Goal: Communication & Community: Answer question/provide support

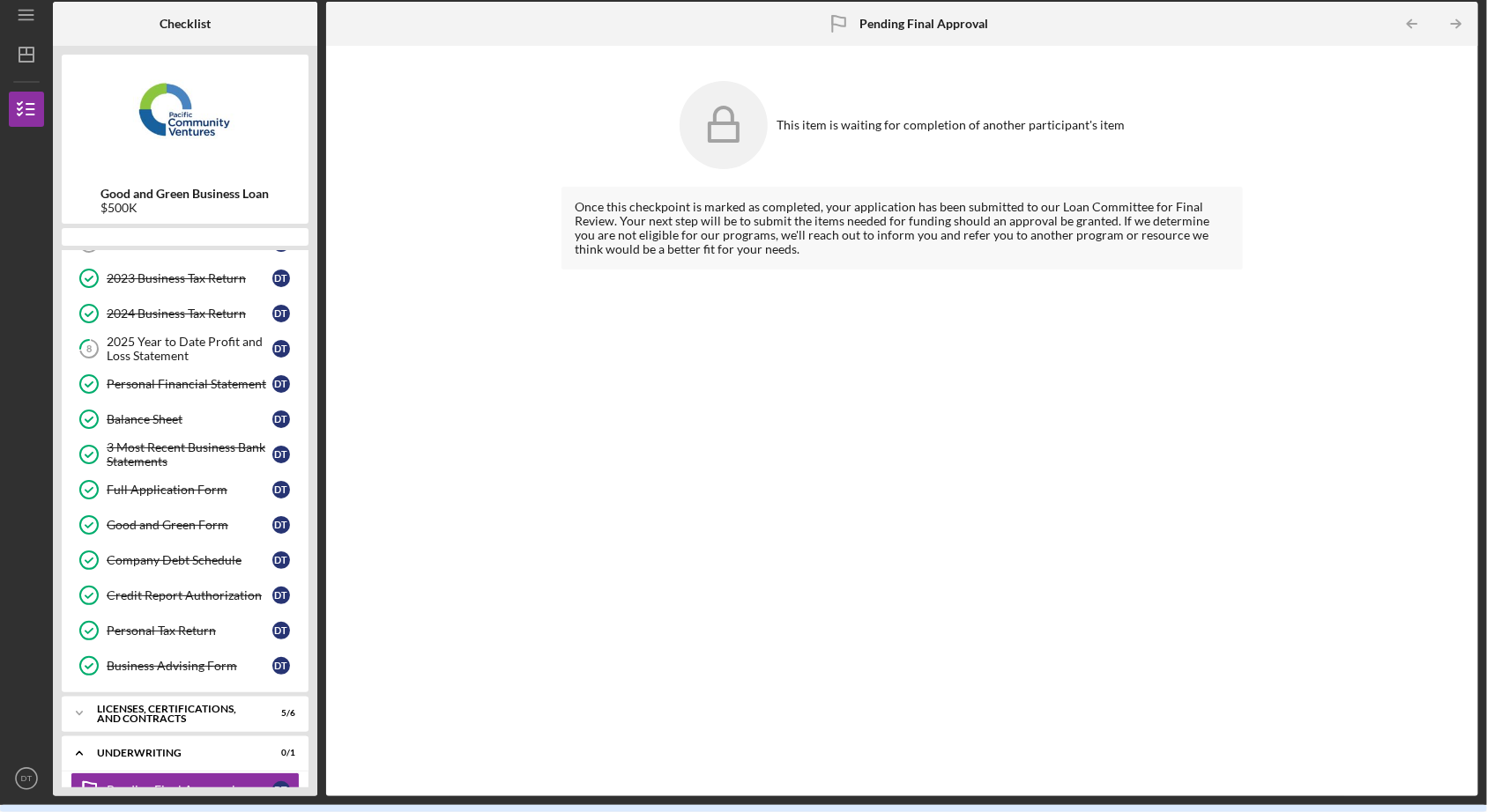
scroll to position [169, 0]
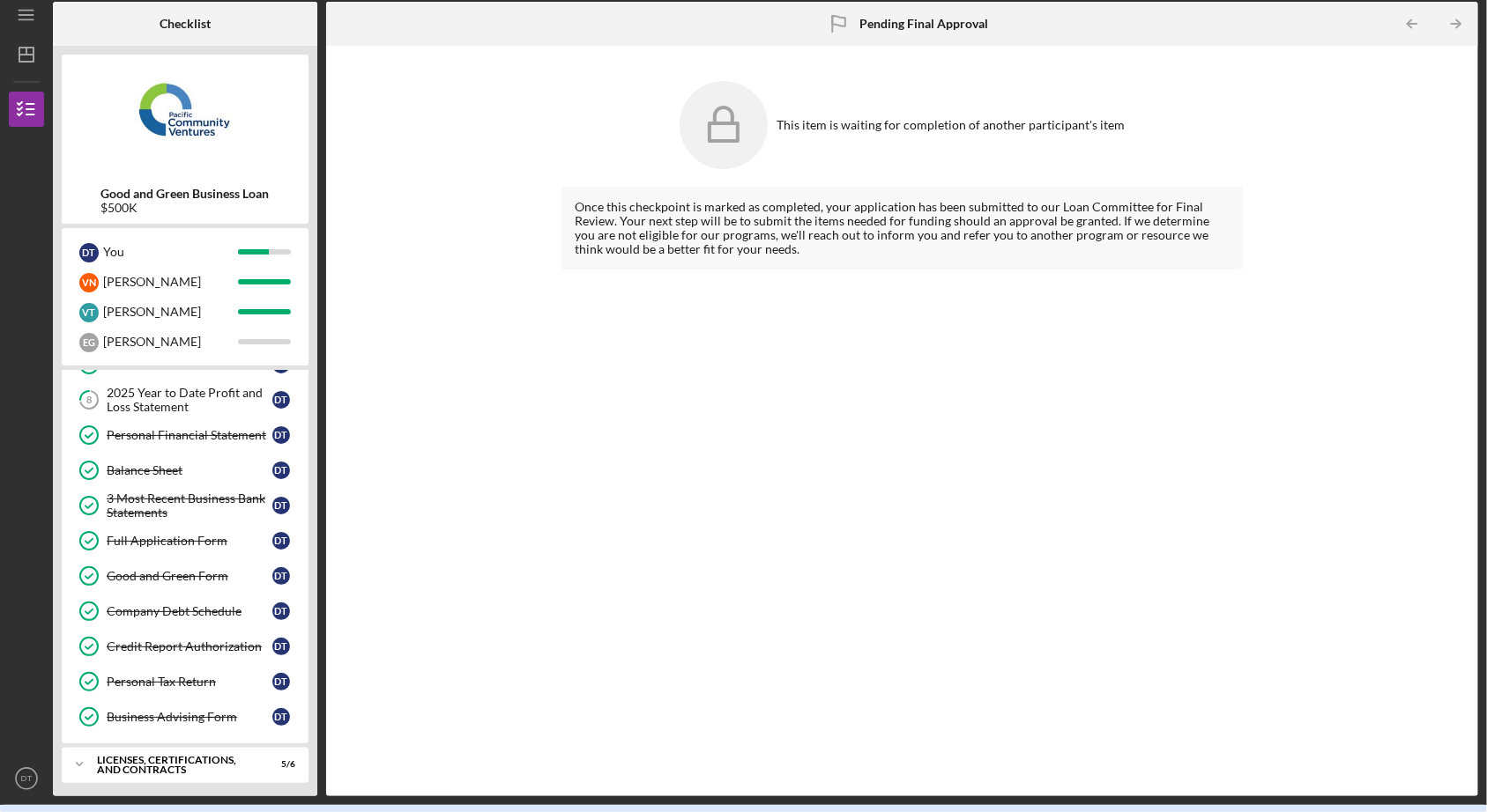
click at [1342, 309] on div "This item is waiting for completion of another participant's item Once this che…" at bounding box center [902, 421] width 1135 height 733
click at [195, 402] on div "2025 Year to Date Profit and Loss Statement" at bounding box center [189, 399] width 166 height 28
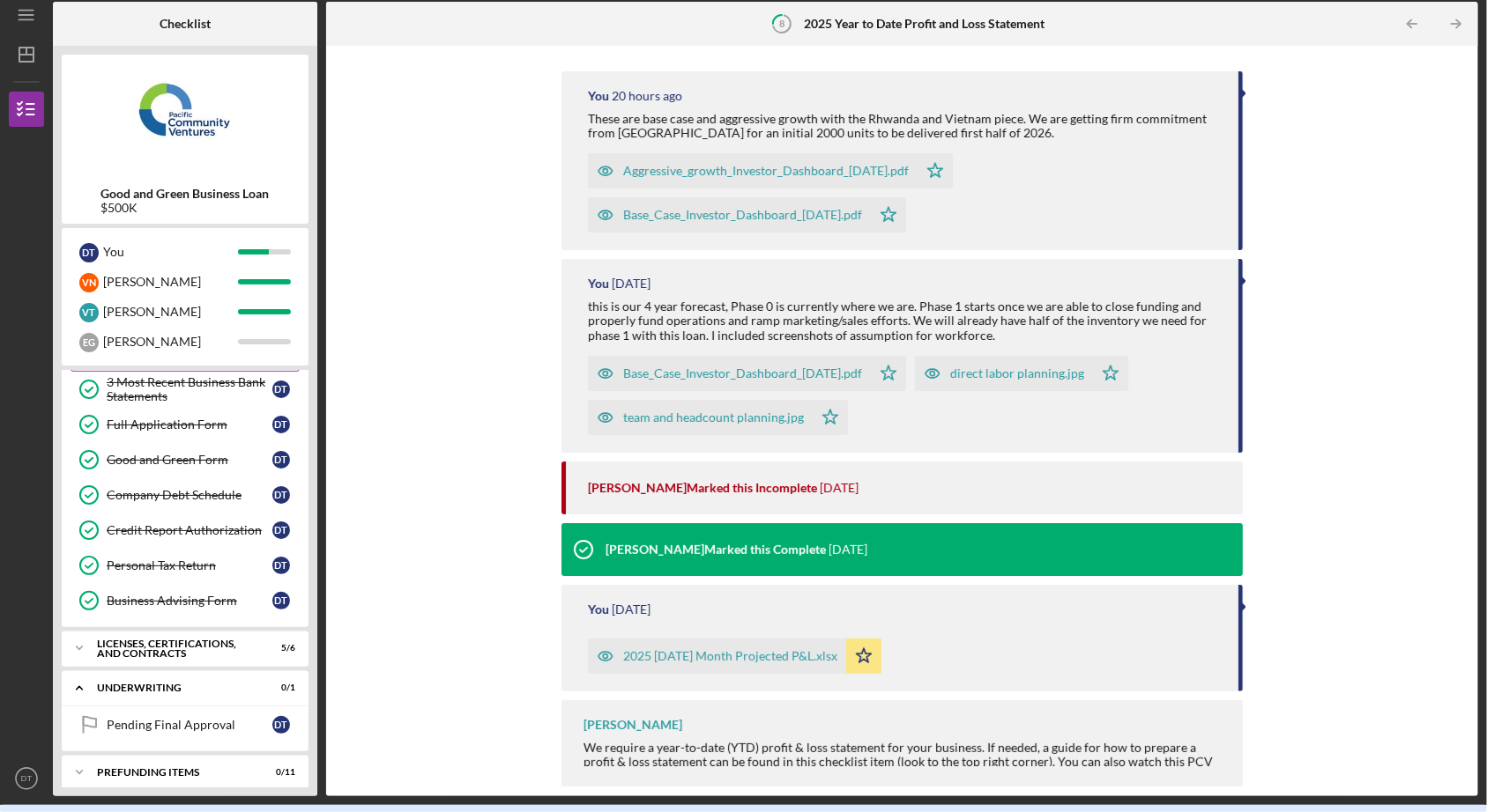
scroll to position [289, 0]
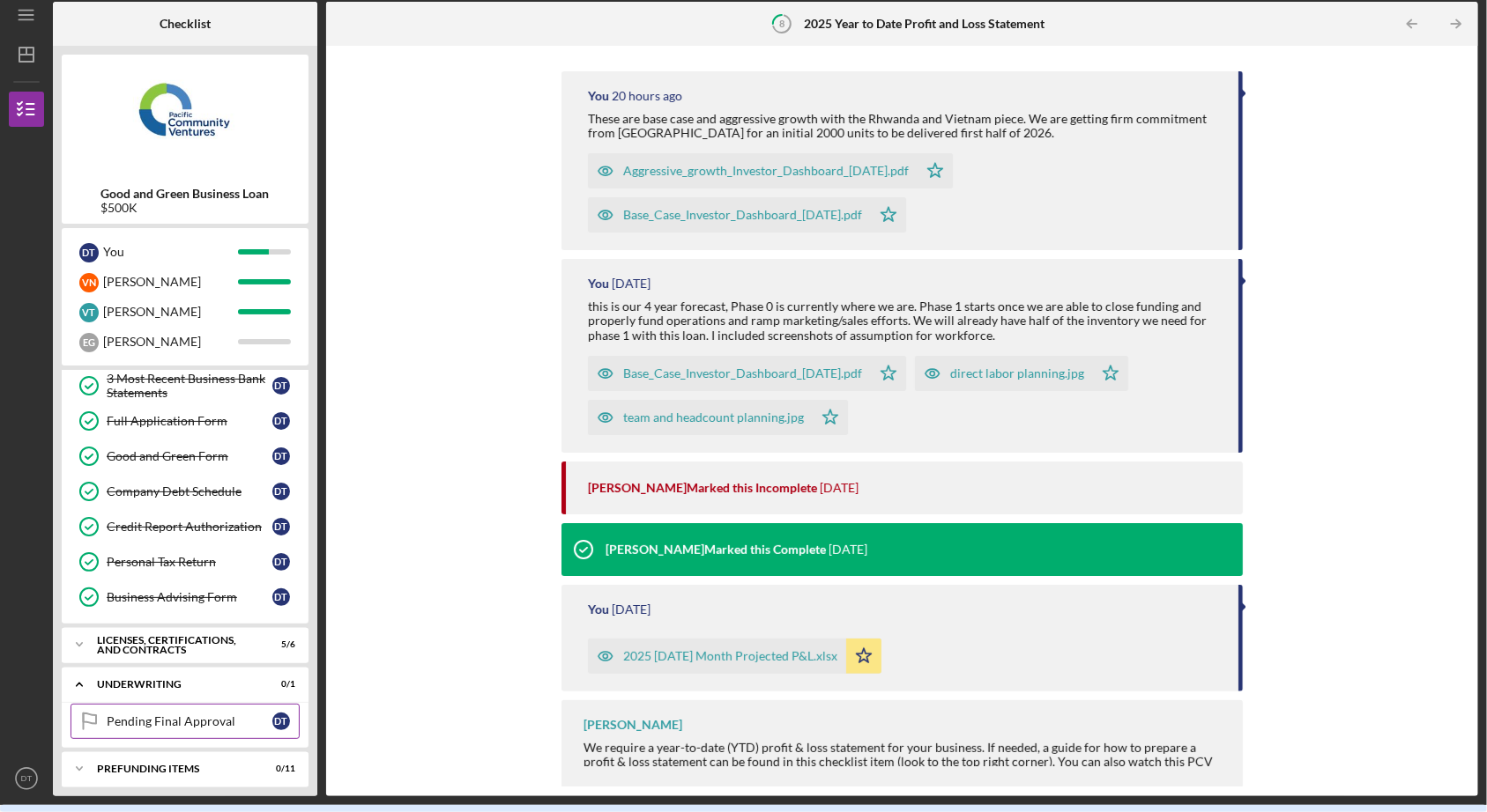
click at [134, 714] on div "Pending Final Approval" at bounding box center [189, 721] width 166 height 14
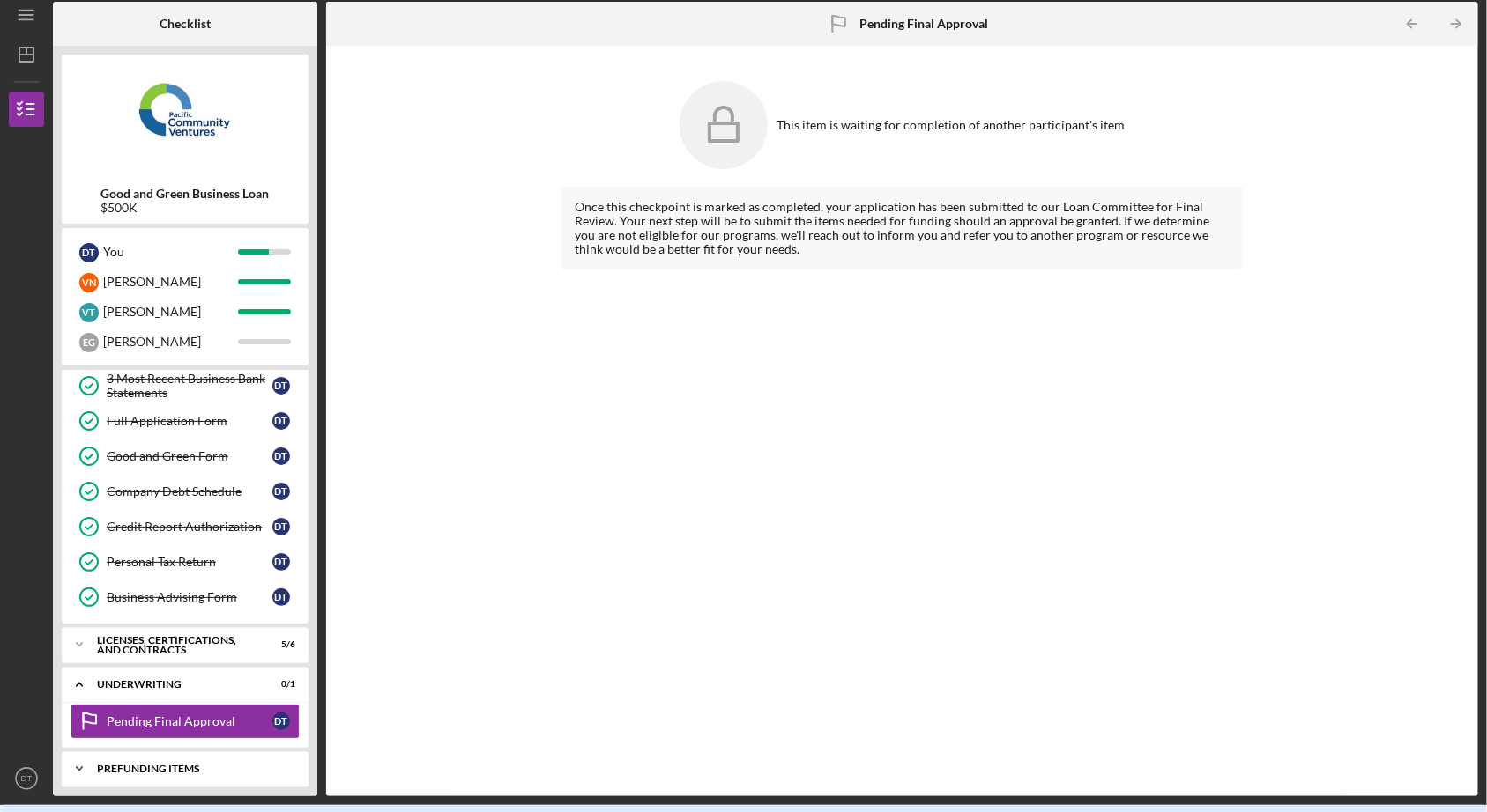
click at [149, 753] on div "Icon/Expander Prefunding Items 0 / 11" at bounding box center [185, 769] width 247 height 35
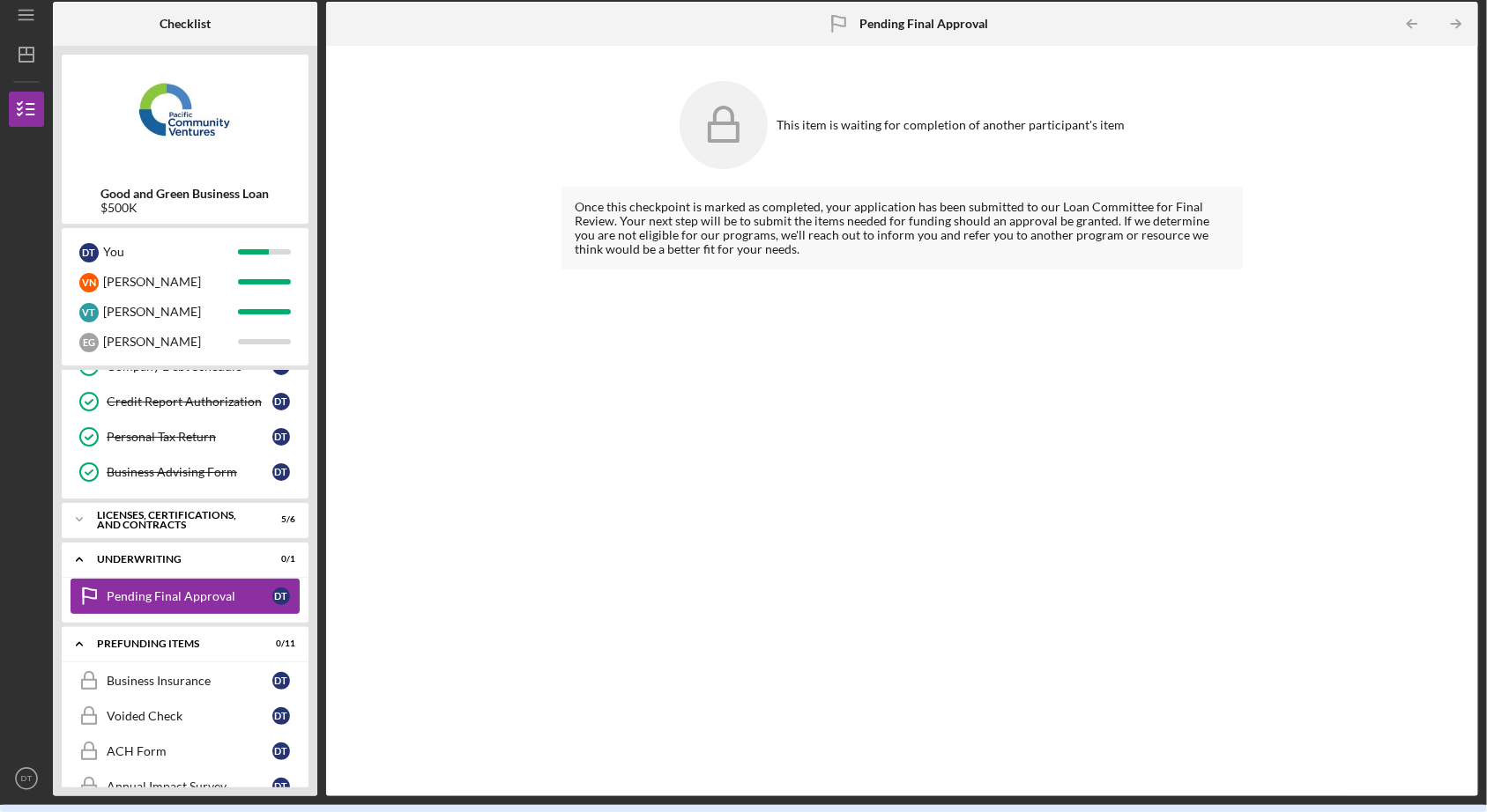
scroll to position [539, 0]
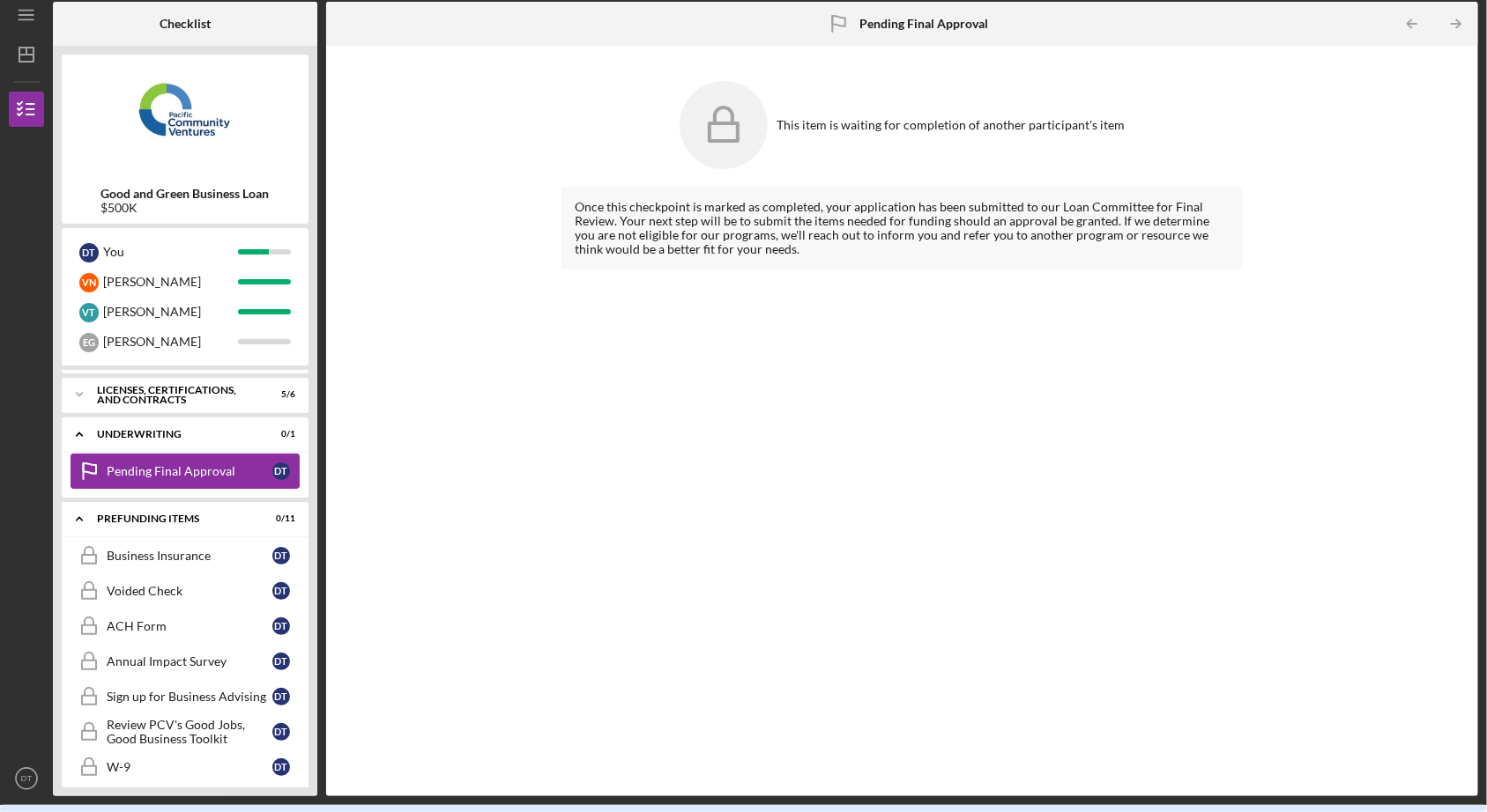
click at [174, 469] on div "Pending Final Approval" at bounding box center [189, 471] width 166 height 14
click at [183, 386] on div "Licenses, Certifications, and Contracts" at bounding box center [191, 395] width 189 height 20
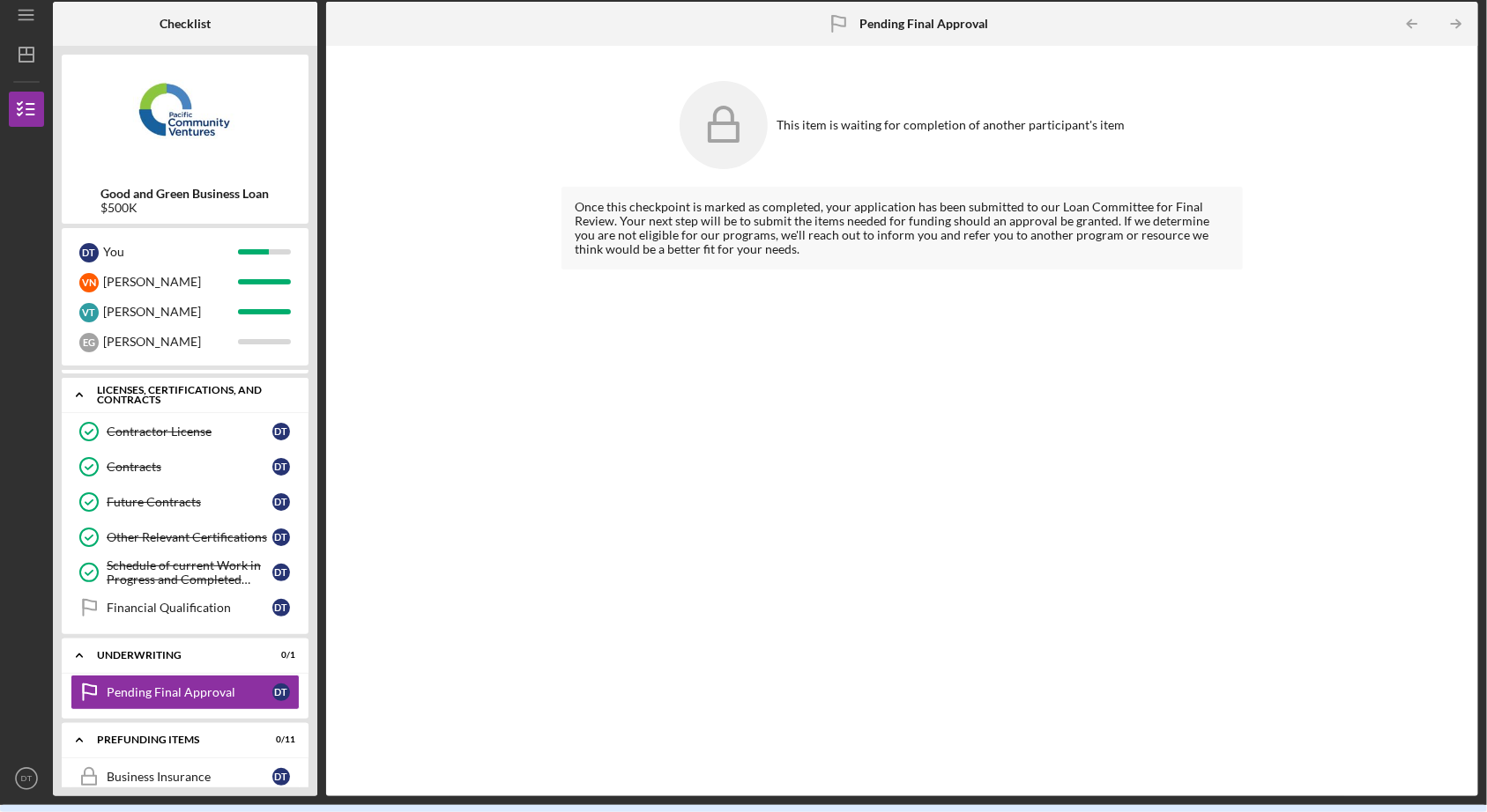
click at [186, 392] on div "Licenses, Certifications, and Contracts" at bounding box center [191, 395] width 189 height 20
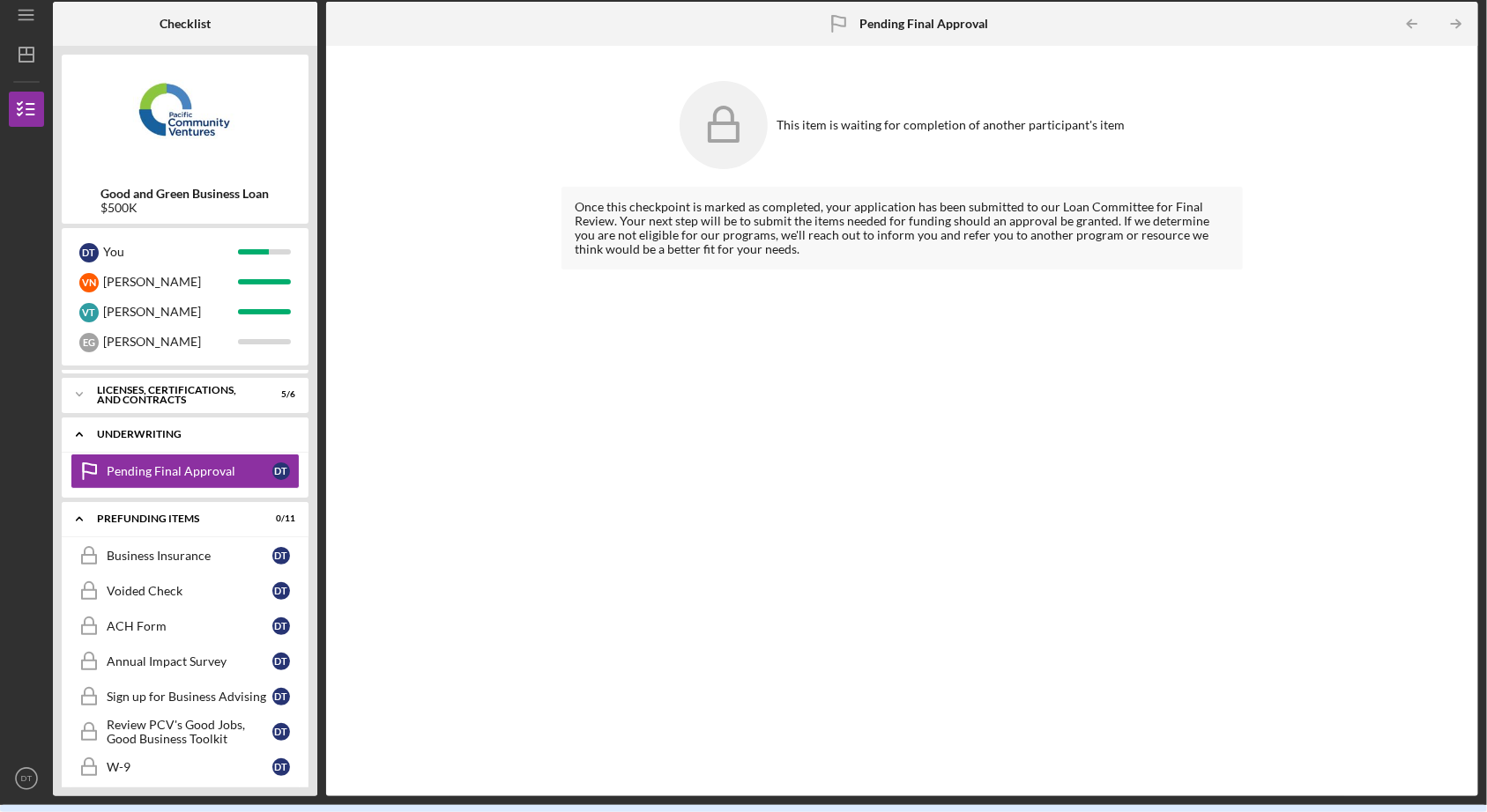
click at [165, 434] on div "Icon/Expander Underwriting 0 / 1" at bounding box center [185, 434] width 247 height 36
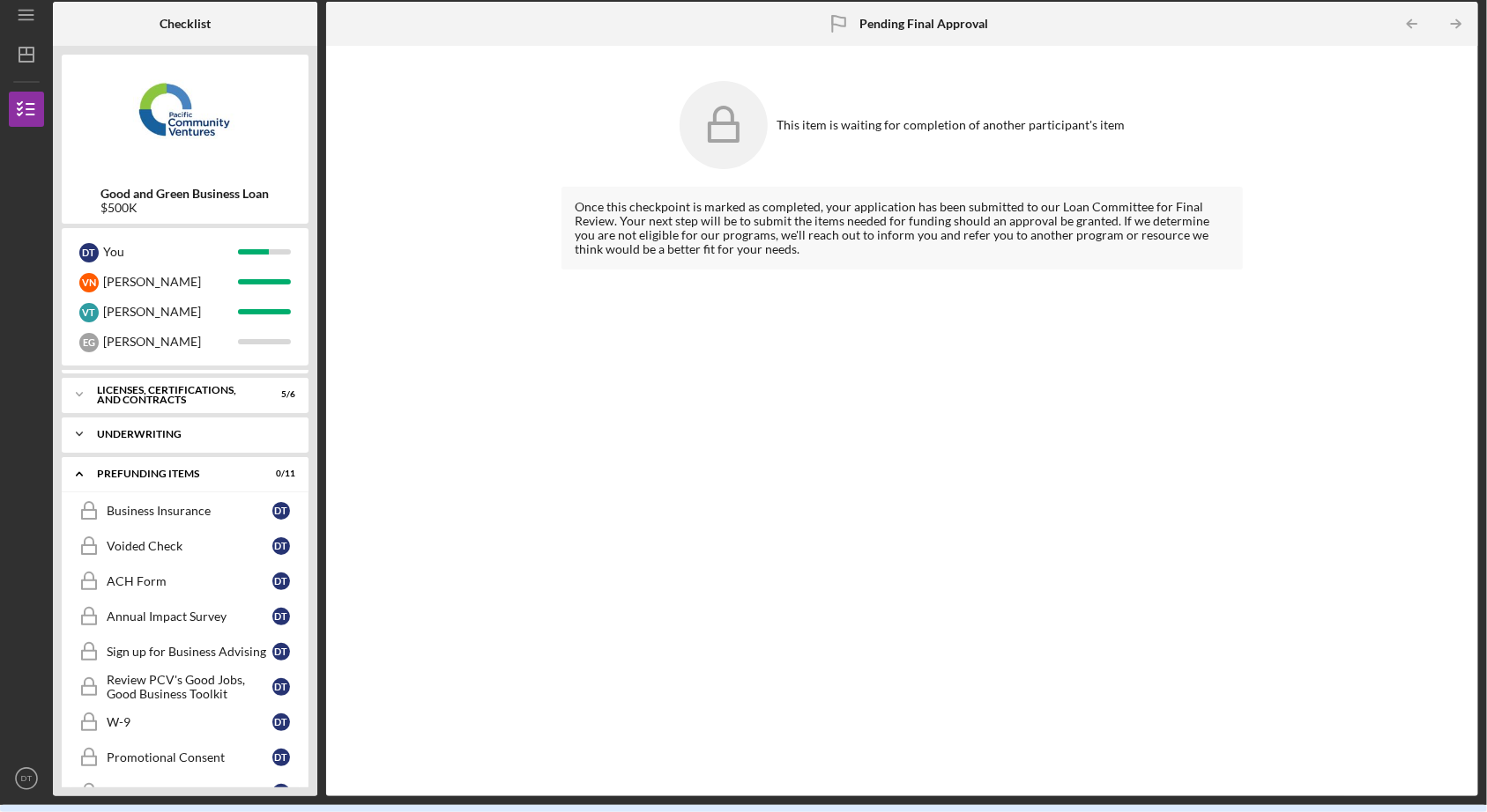
click at [165, 433] on div "Icon/Expander Underwriting 0 / 1" at bounding box center [185, 434] width 247 height 35
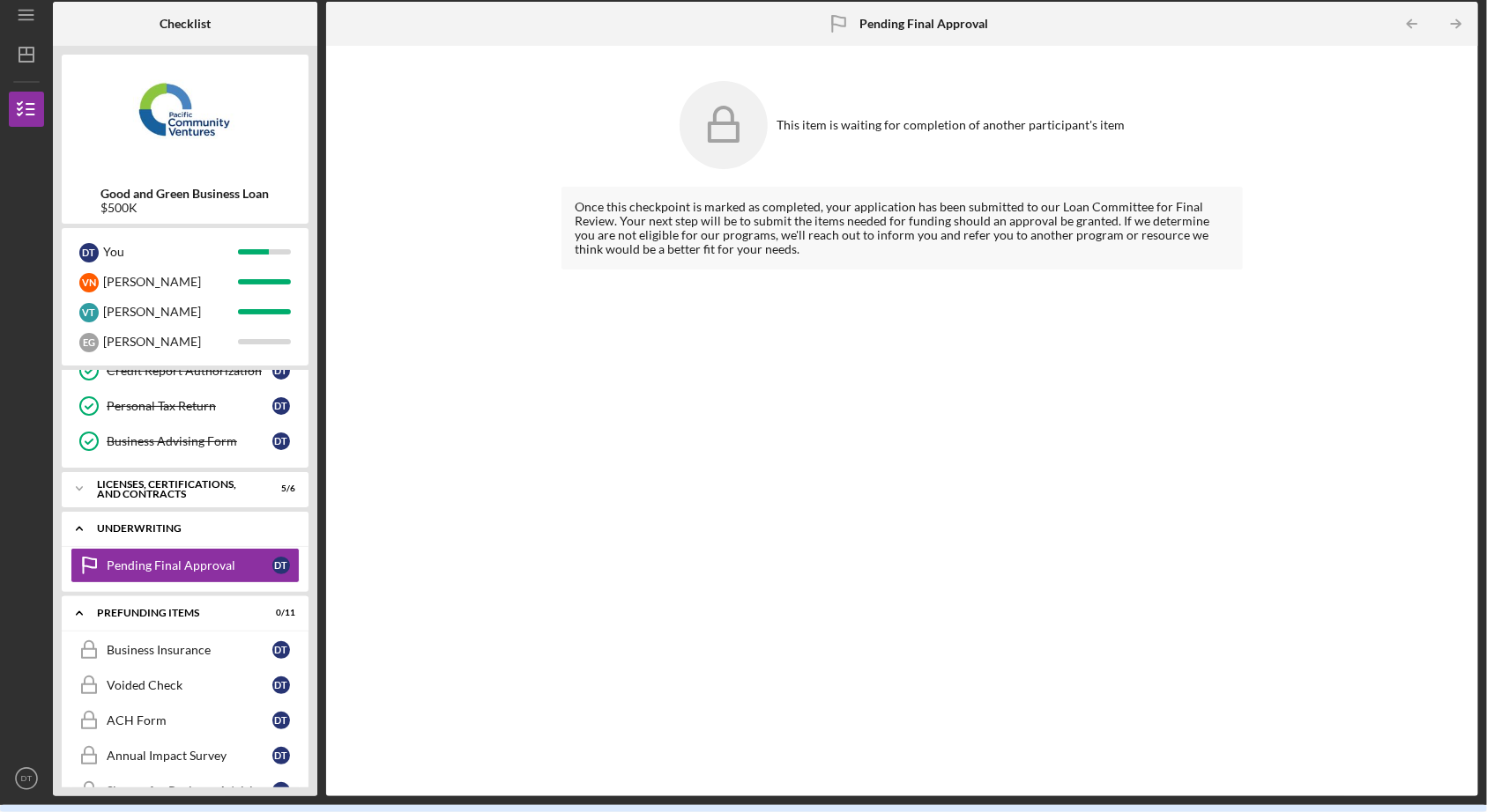
scroll to position [423, 0]
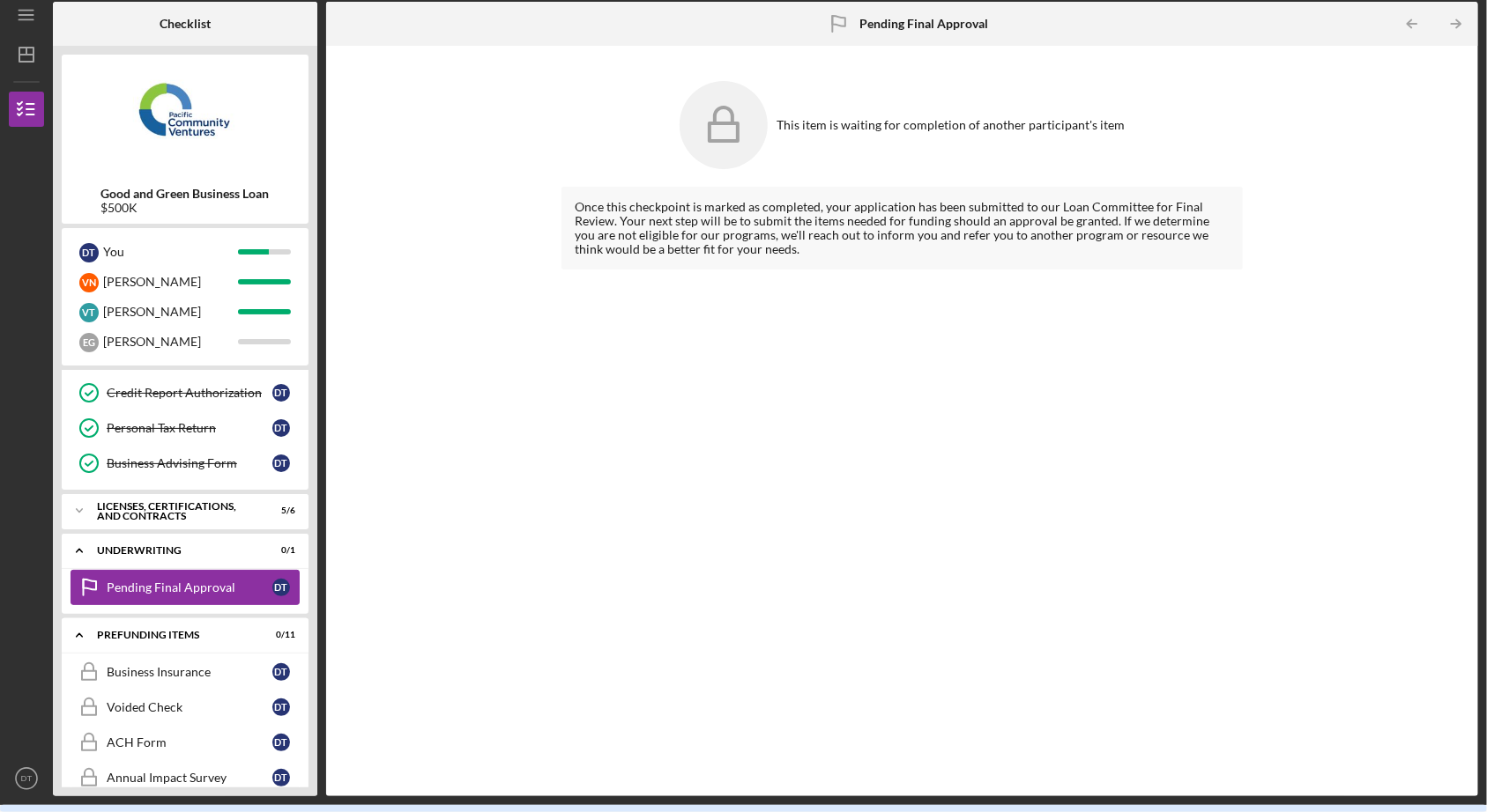
click at [210, 581] on div "Pending Final Approval" at bounding box center [189, 588] width 166 height 14
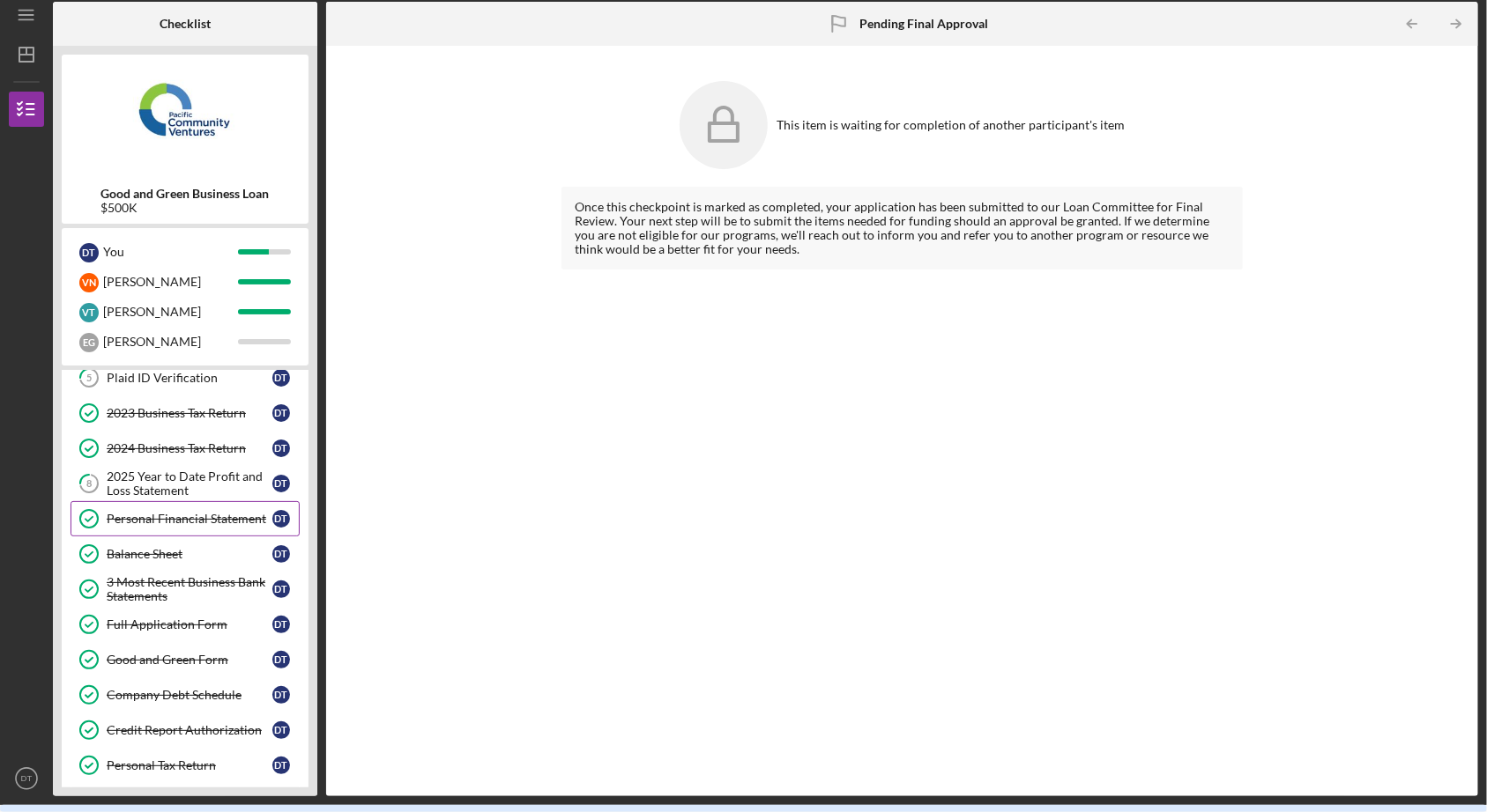
scroll to position [86, 0]
click at [175, 477] on div "2025 Year to Date Profit and Loss Statement" at bounding box center [189, 483] width 166 height 28
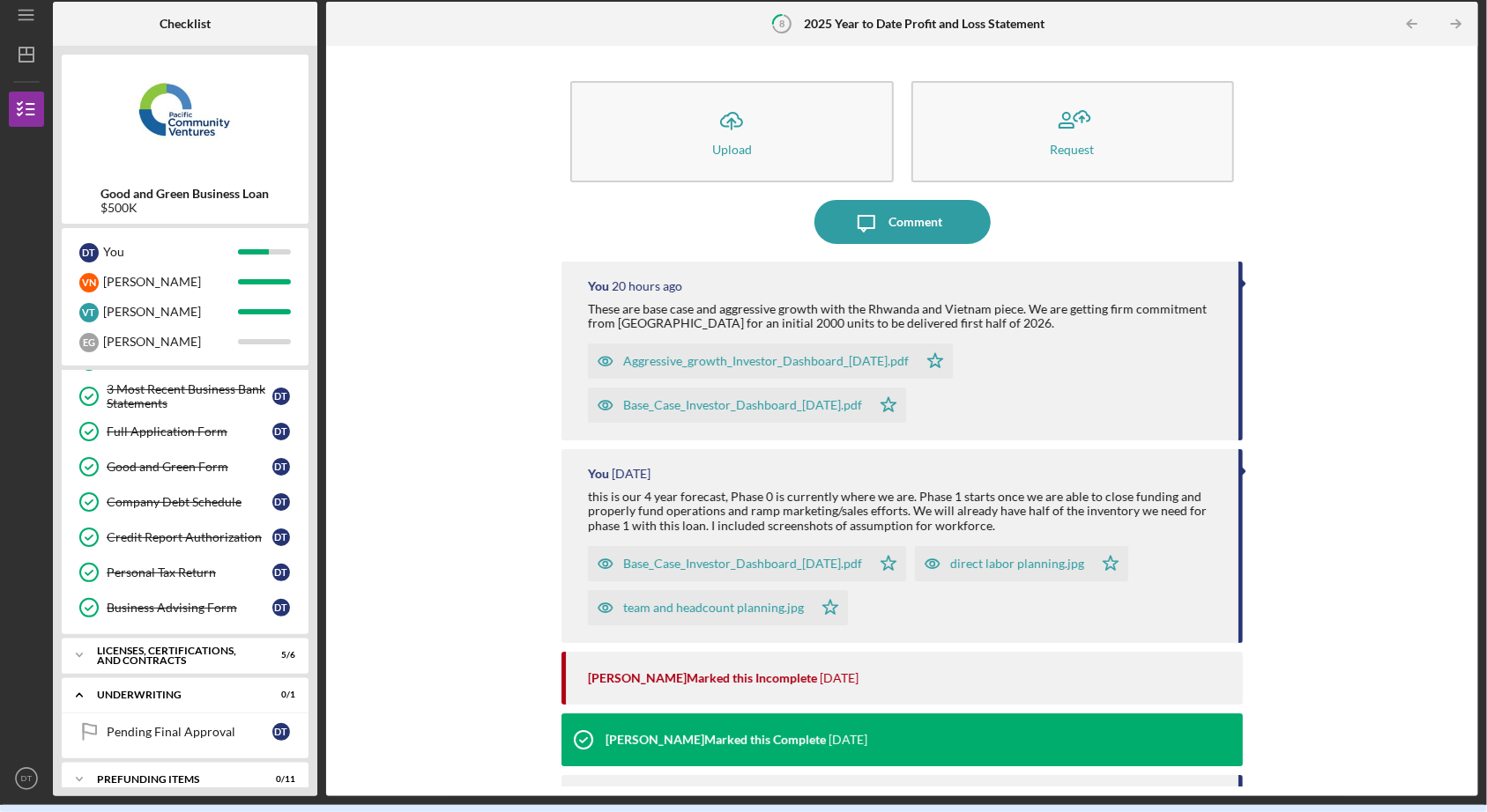
scroll to position [289, 0]
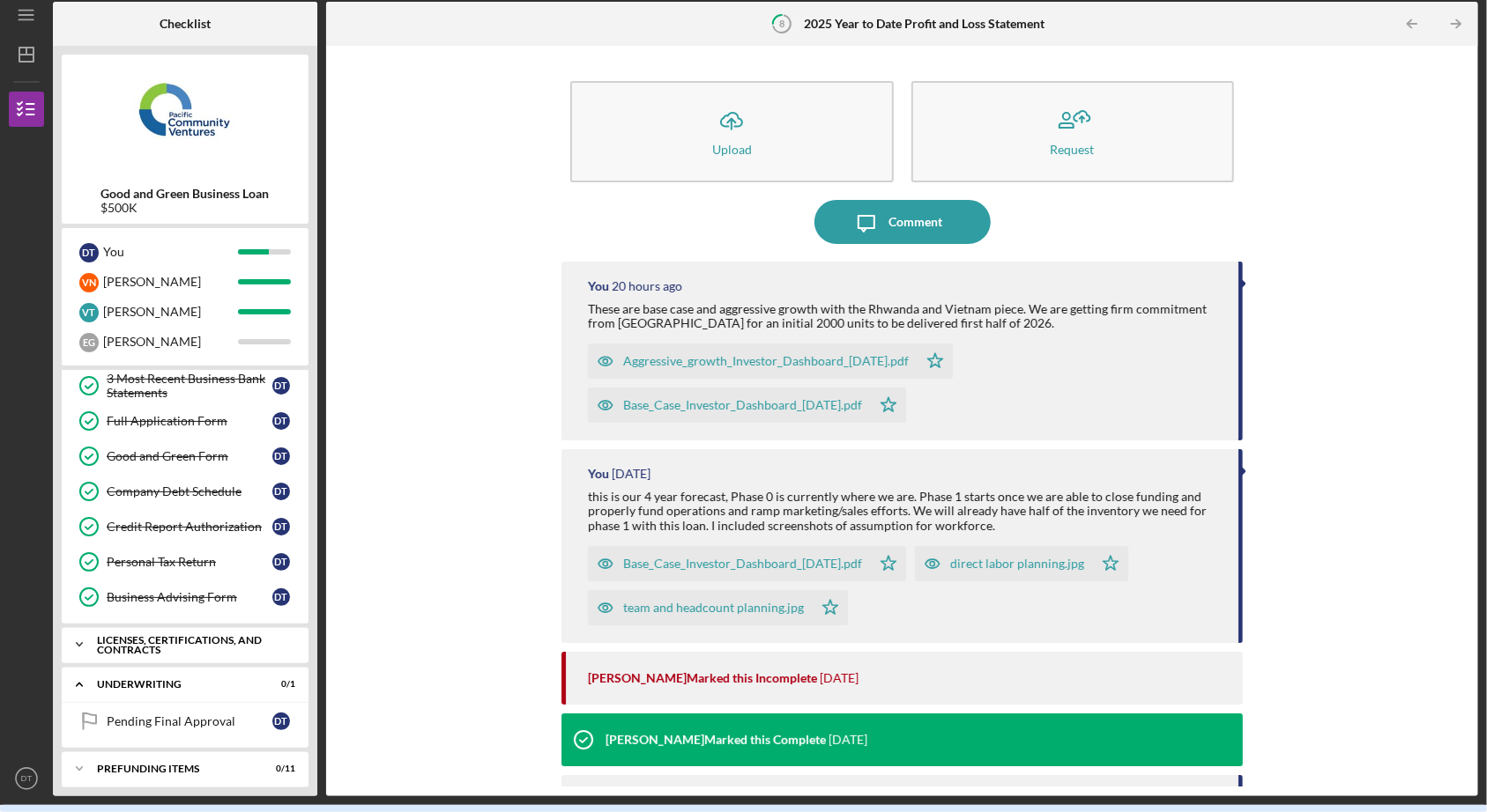
click at [102, 639] on div "Licenses, Certifications, and Contracts" at bounding box center [191, 645] width 189 height 20
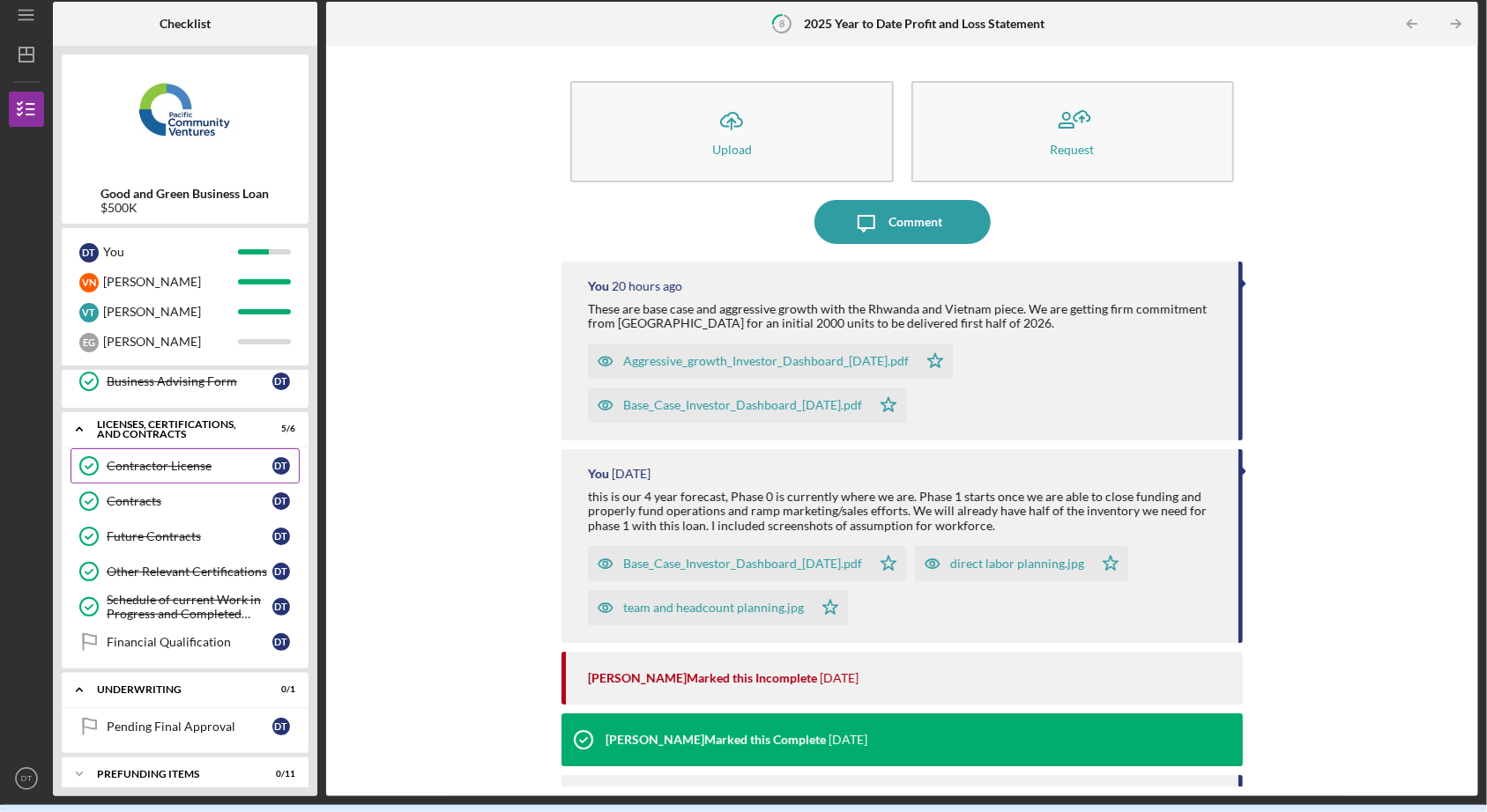
scroll to position [506, 0]
click at [198, 635] on div "Financial Qualification" at bounding box center [189, 641] width 166 height 14
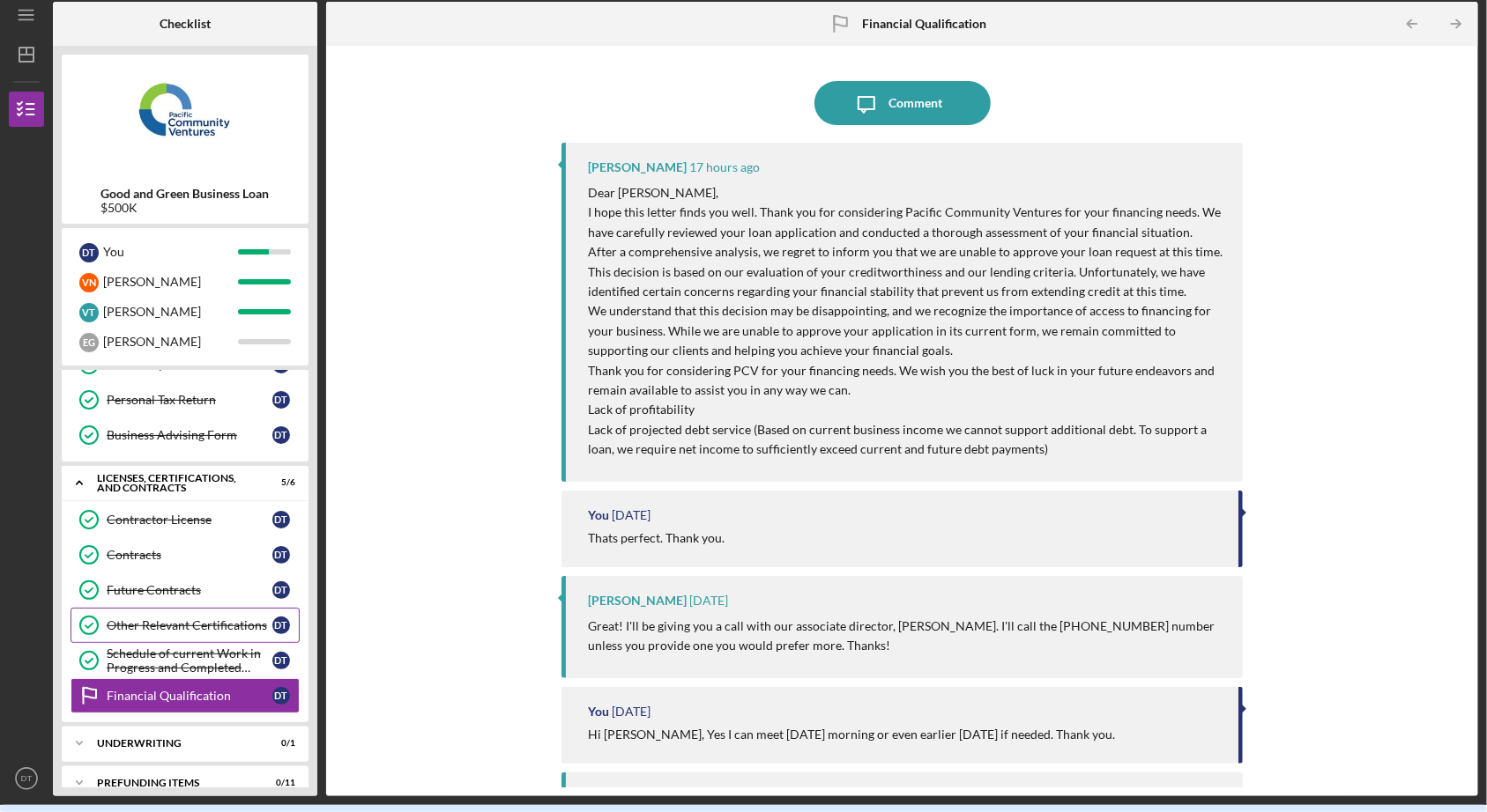
scroll to position [462, 0]
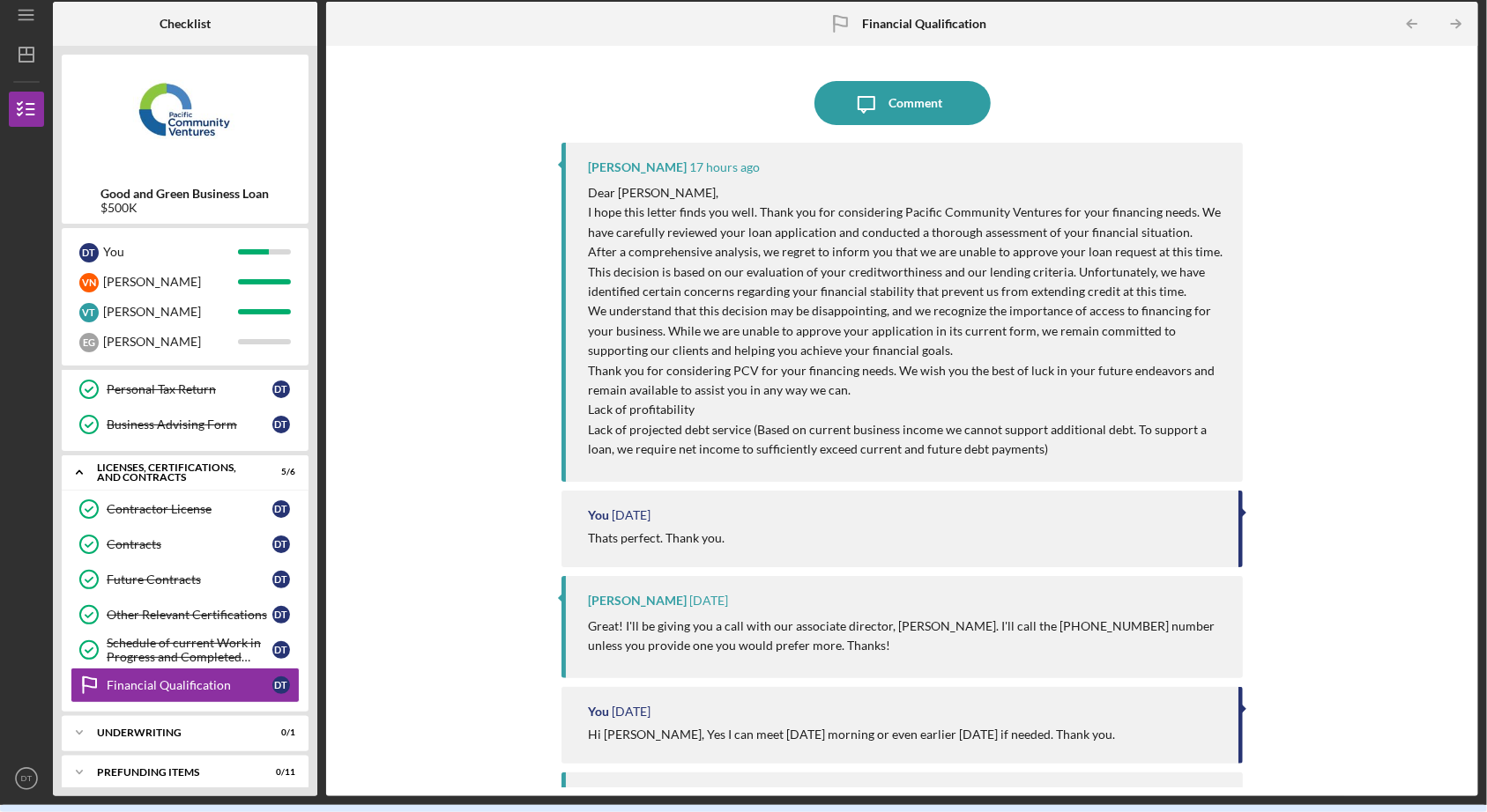
click at [1398, 281] on div "Icon/Message Comment [PERSON_NAME] 17 hours ago Dear [PERSON_NAME], I hope this…" at bounding box center [902, 421] width 1135 height 733
click at [888, 108] on div "Comment" at bounding box center [915, 102] width 54 height 44
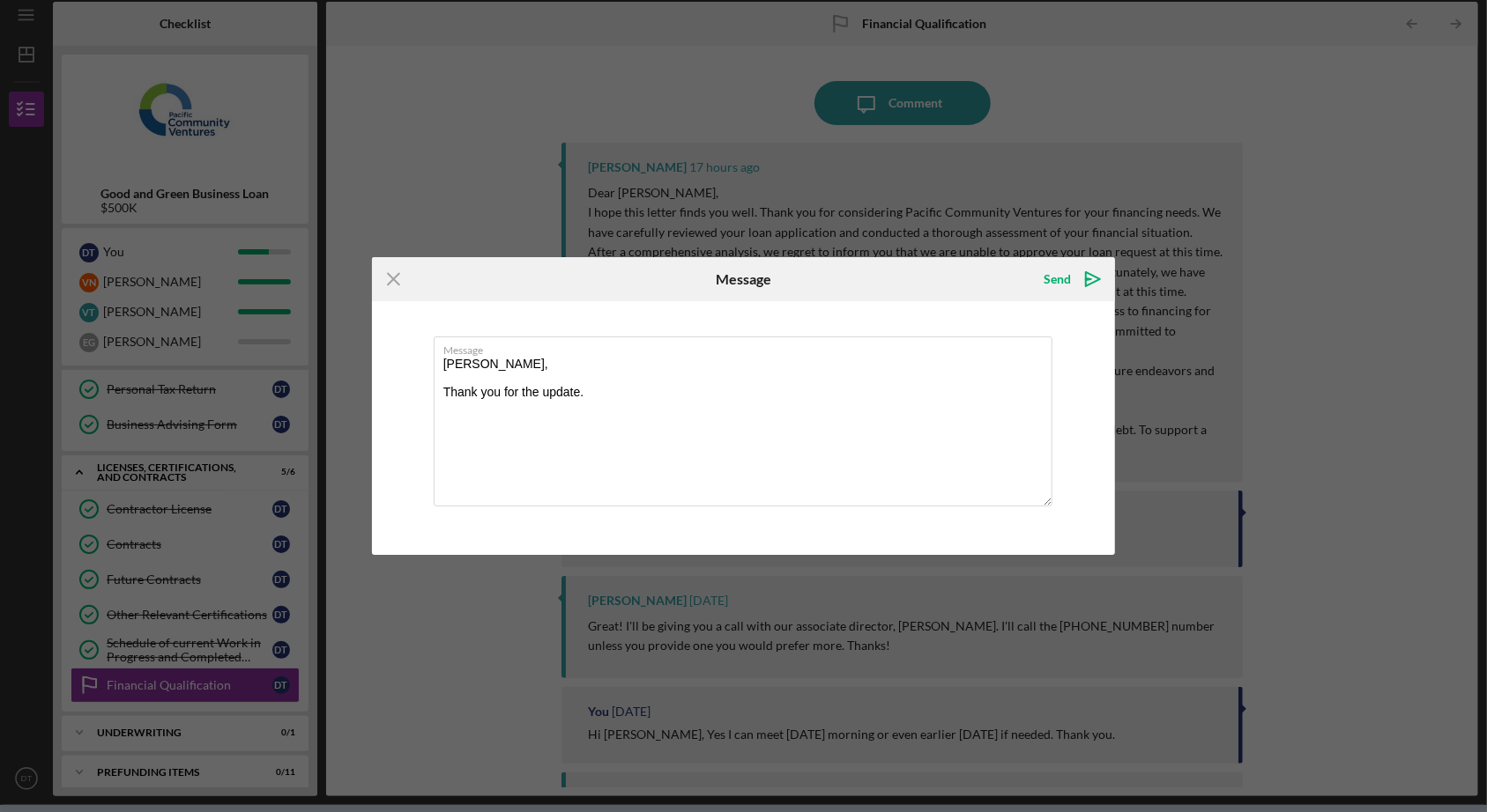
click at [1367, 585] on div "Icon/Menu Close Message Send Icon/icon-invite-send Message [PERSON_NAME], Thank…" at bounding box center [743, 406] width 1487 height 812
click at [620, 397] on textarea "[PERSON_NAME], Thank you for the update." at bounding box center [743, 422] width 620 height 170
type textarea "[PERSON_NAME], Thank you for the update. Since this is due to income"
drag, startPoint x: 841, startPoint y: 285, endPoint x: 661, endPoint y: 305, distance: 181.1
click at [661, 305] on form "Icon/Menu Close Message Send Icon/icon-invite-send Message [PERSON_NAME], Thank…" at bounding box center [744, 406] width 744 height 298
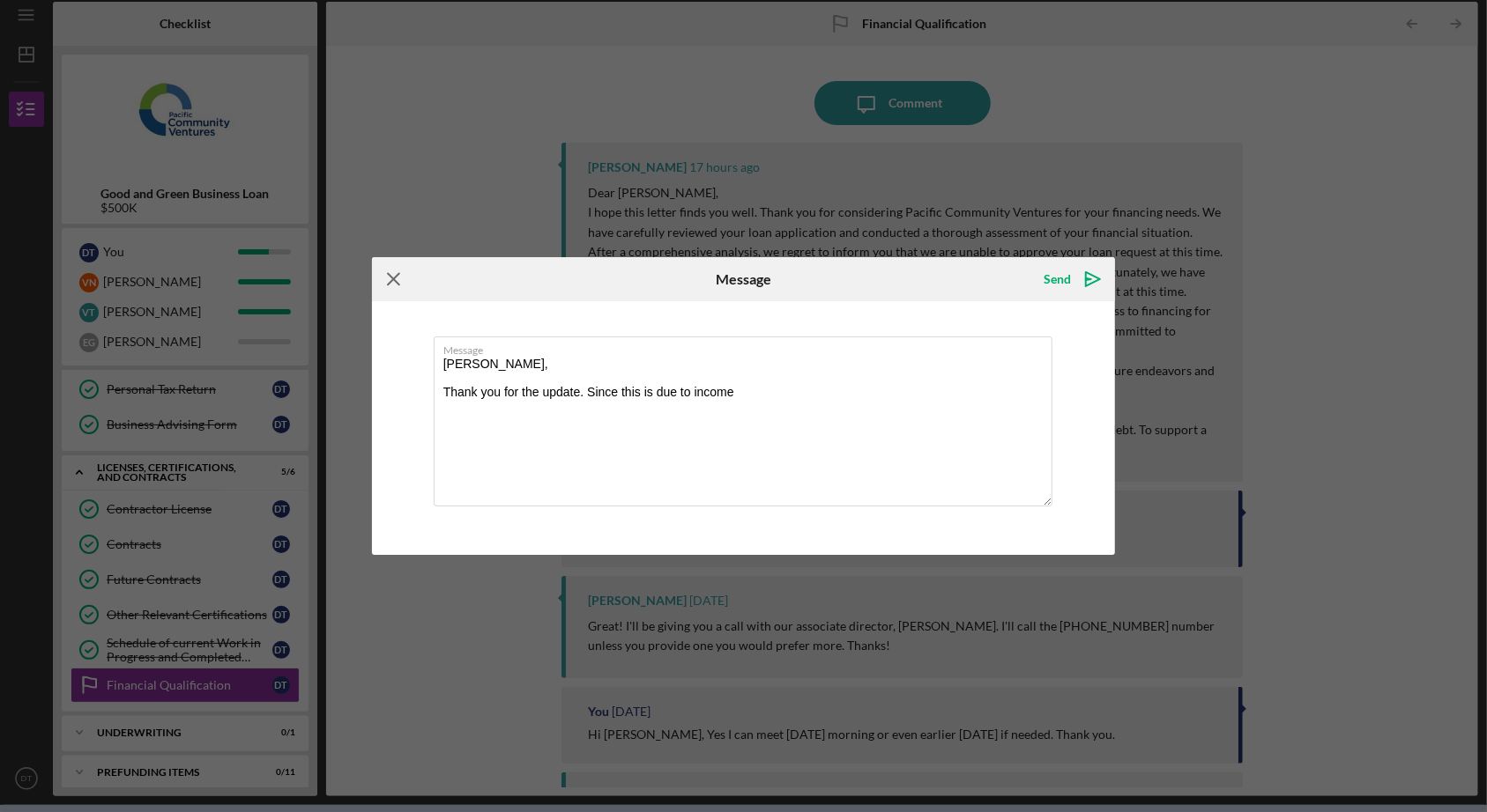
click at [385, 281] on icon "Icon/Menu Close" at bounding box center [393, 279] width 44 height 44
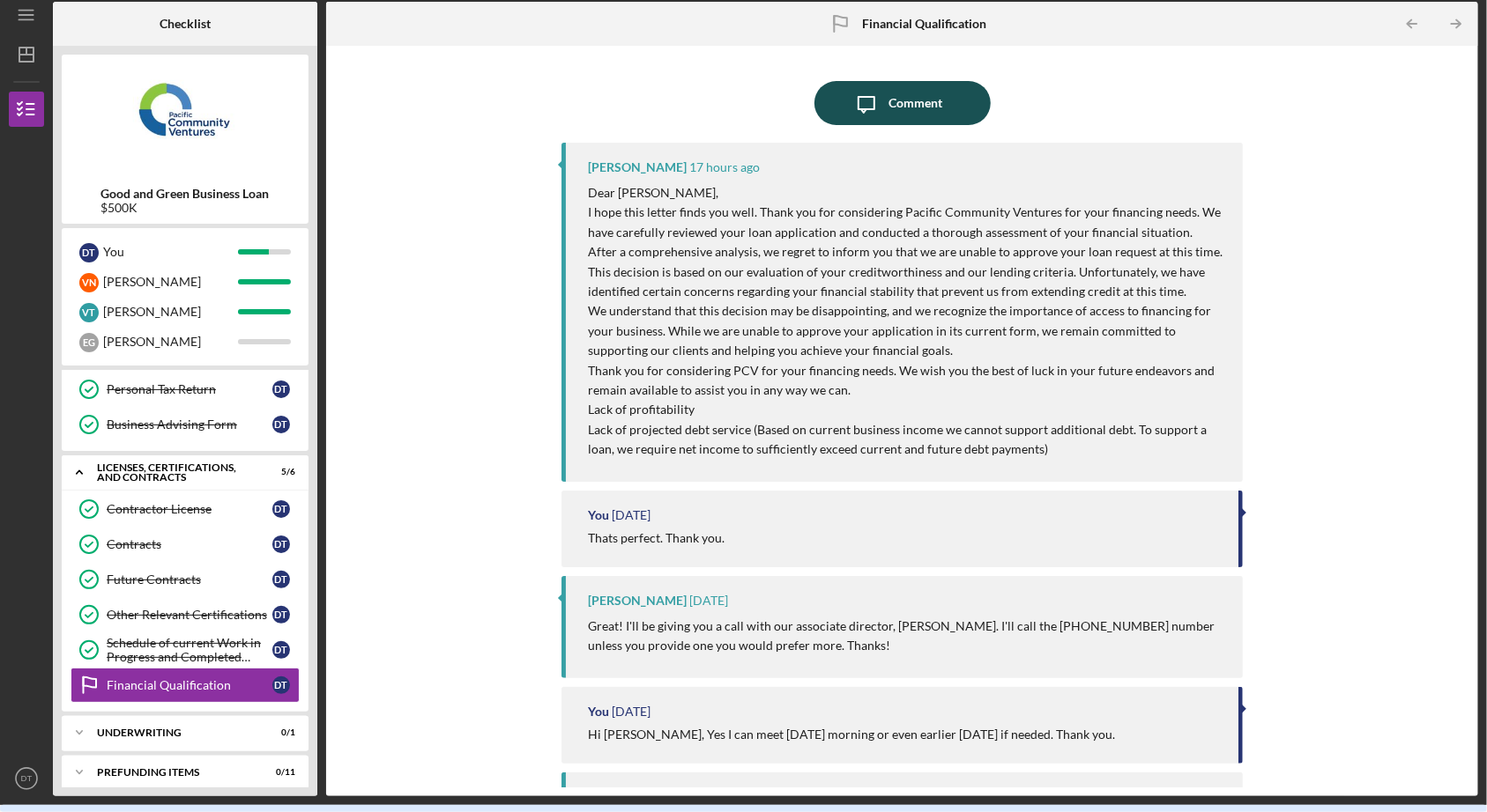
click at [882, 84] on icon "Icon/Message" at bounding box center [866, 102] width 44 height 44
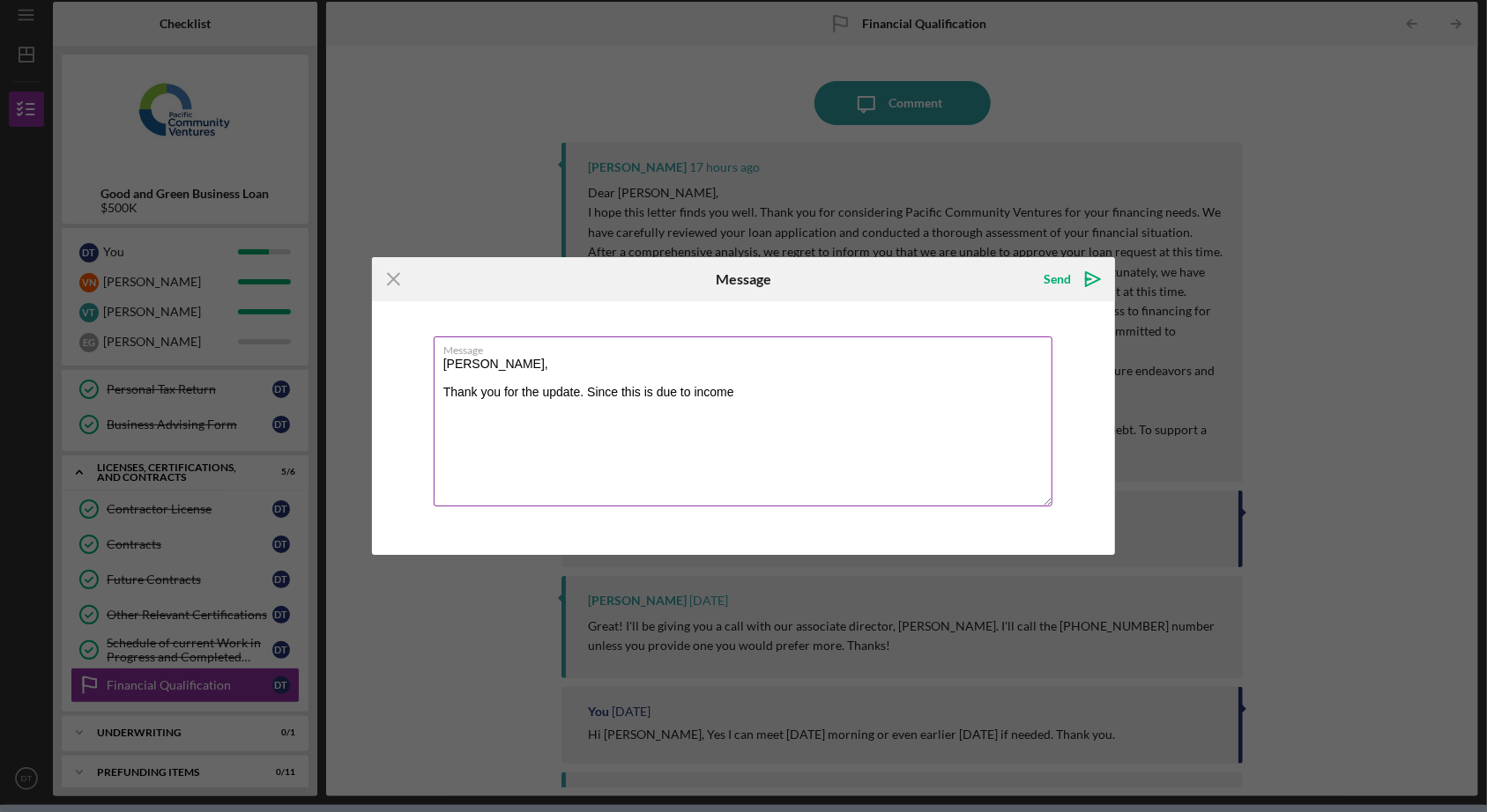
click at [775, 412] on textarea "[PERSON_NAME], Thank you for the update. Since this is due to income" at bounding box center [743, 422] width 620 height 170
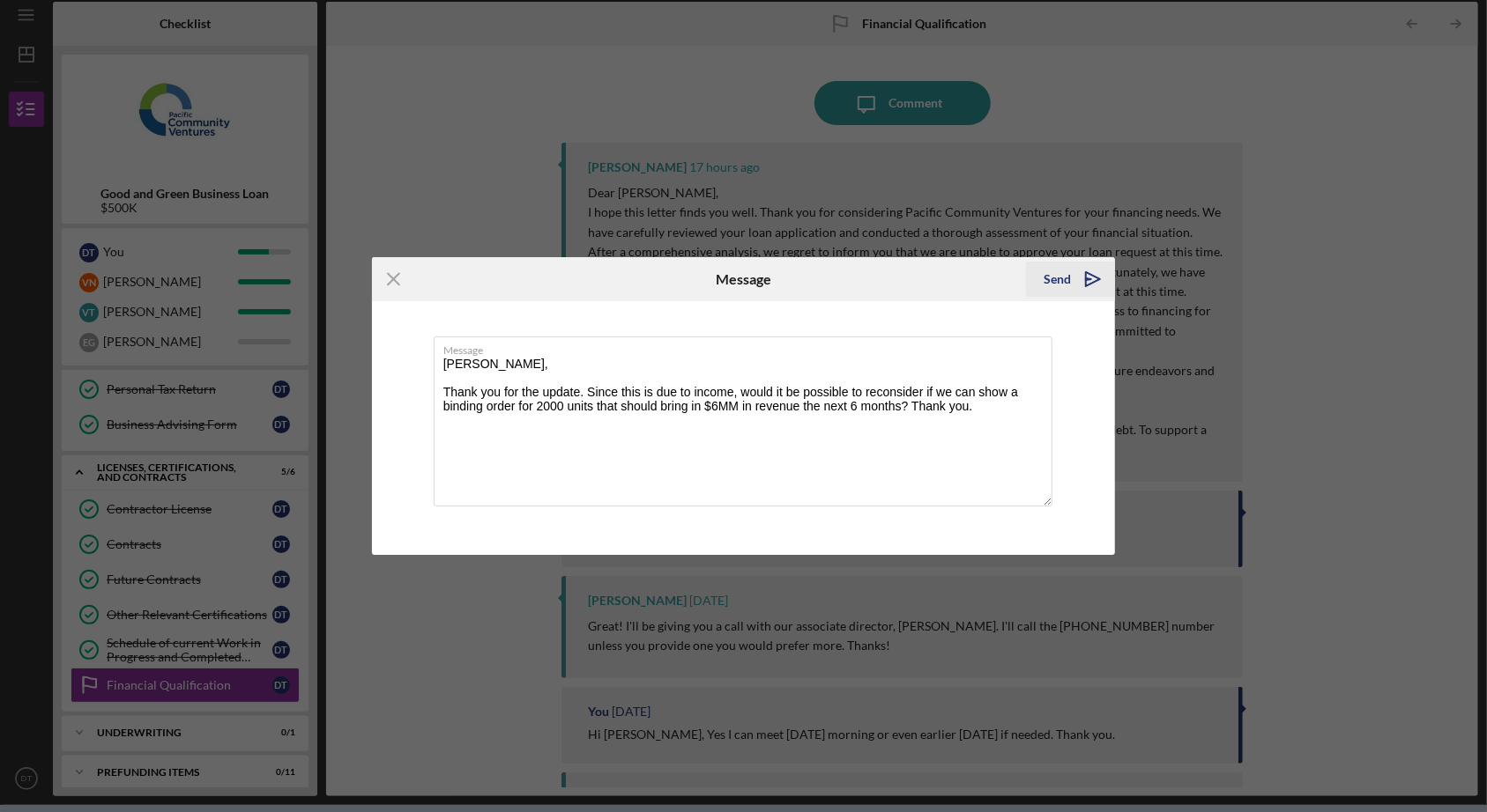
type textarea "[PERSON_NAME], Thank you for the update. Since this is due to income, would it …"
click at [1087, 275] on icon "Icon/icon-invite-send" at bounding box center [1093, 279] width 44 height 44
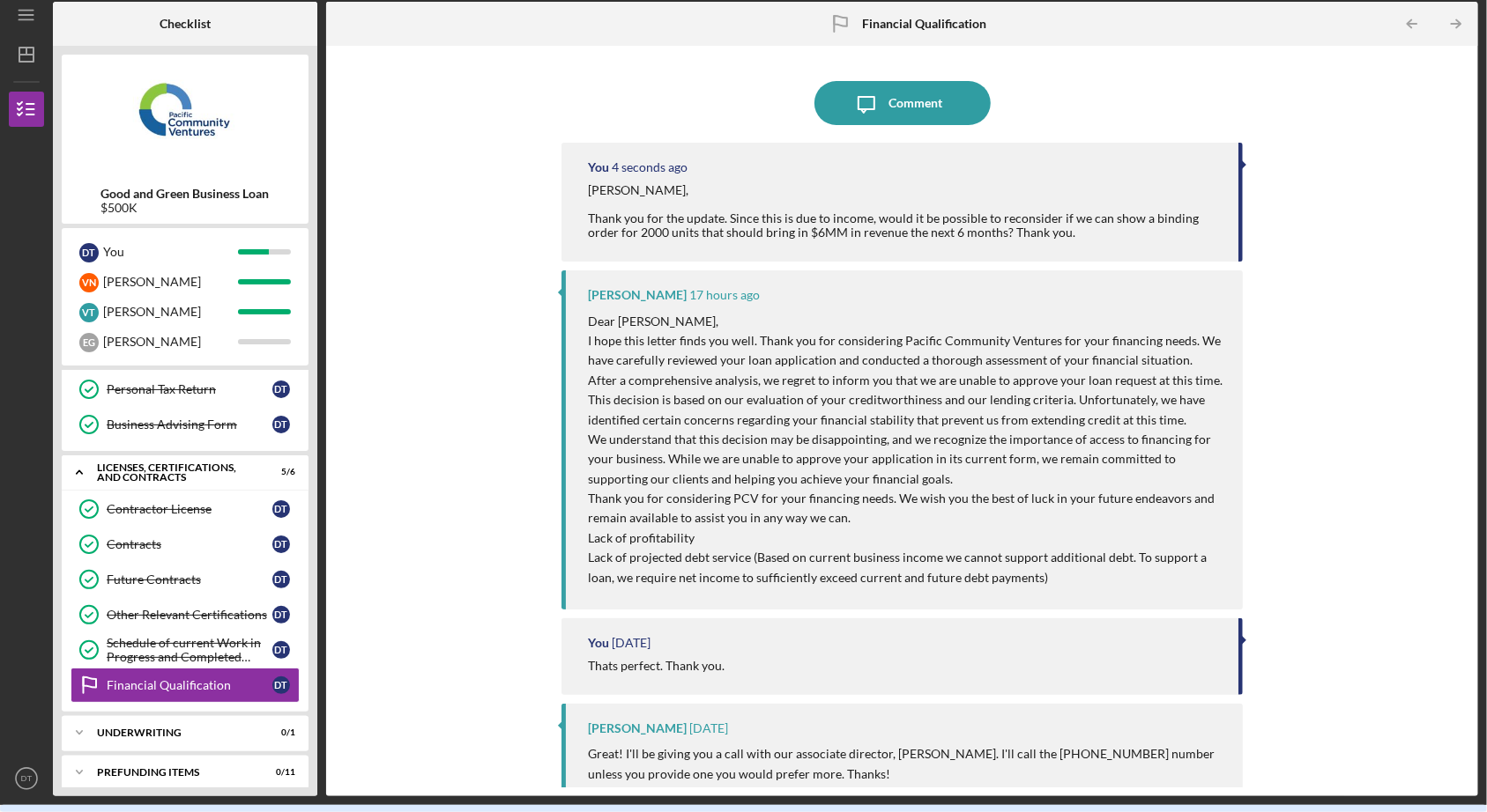
click at [491, 424] on div "Icon/Message Comment You 4 seconds ago [PERSON_NAME], Thank you for the update.…" at bounding box center [902, 421] width 1135 height 733
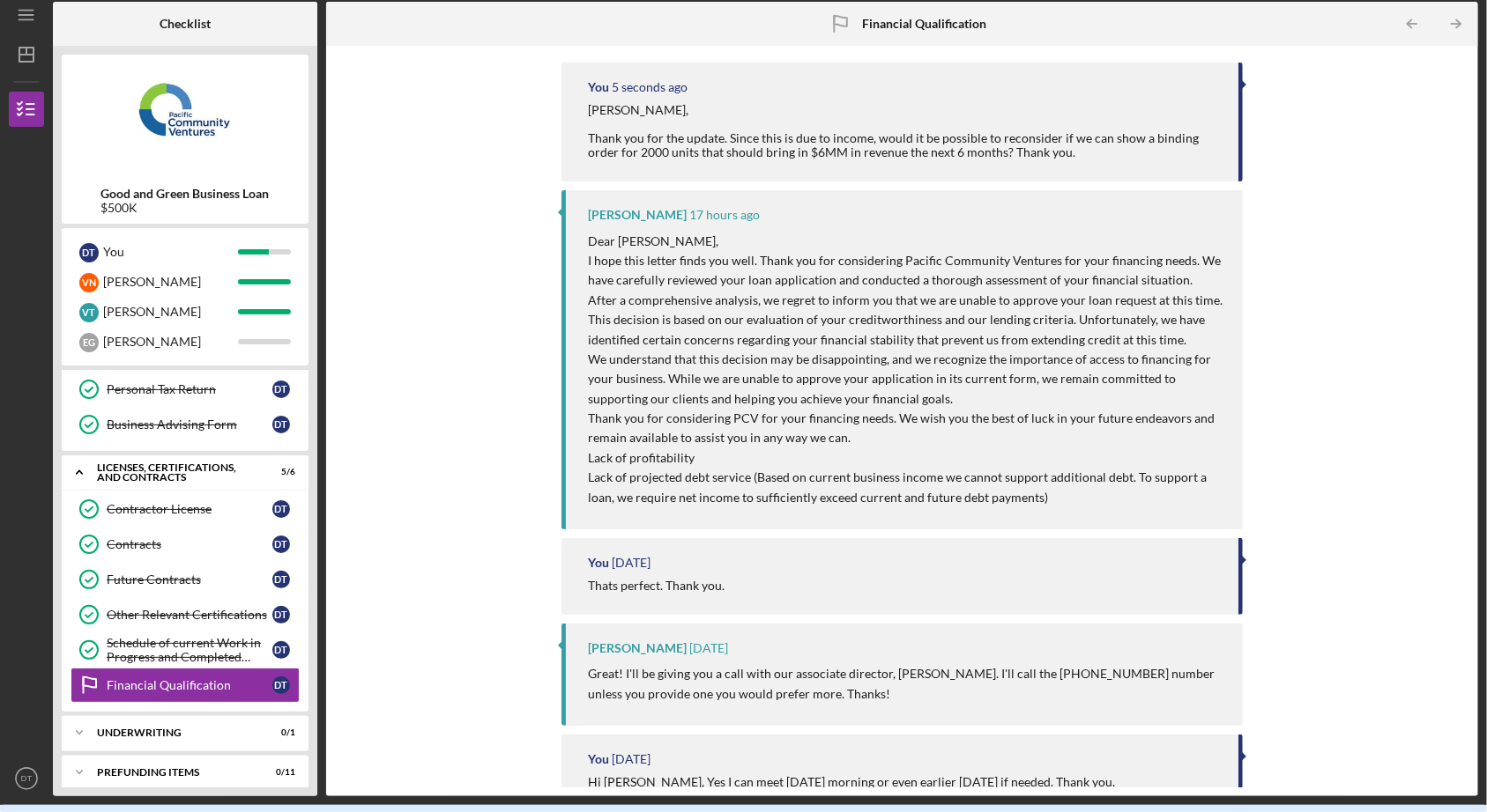
scroll to position [84, 0]
